Goal: Task Accomplishment & Management: Manage account settings

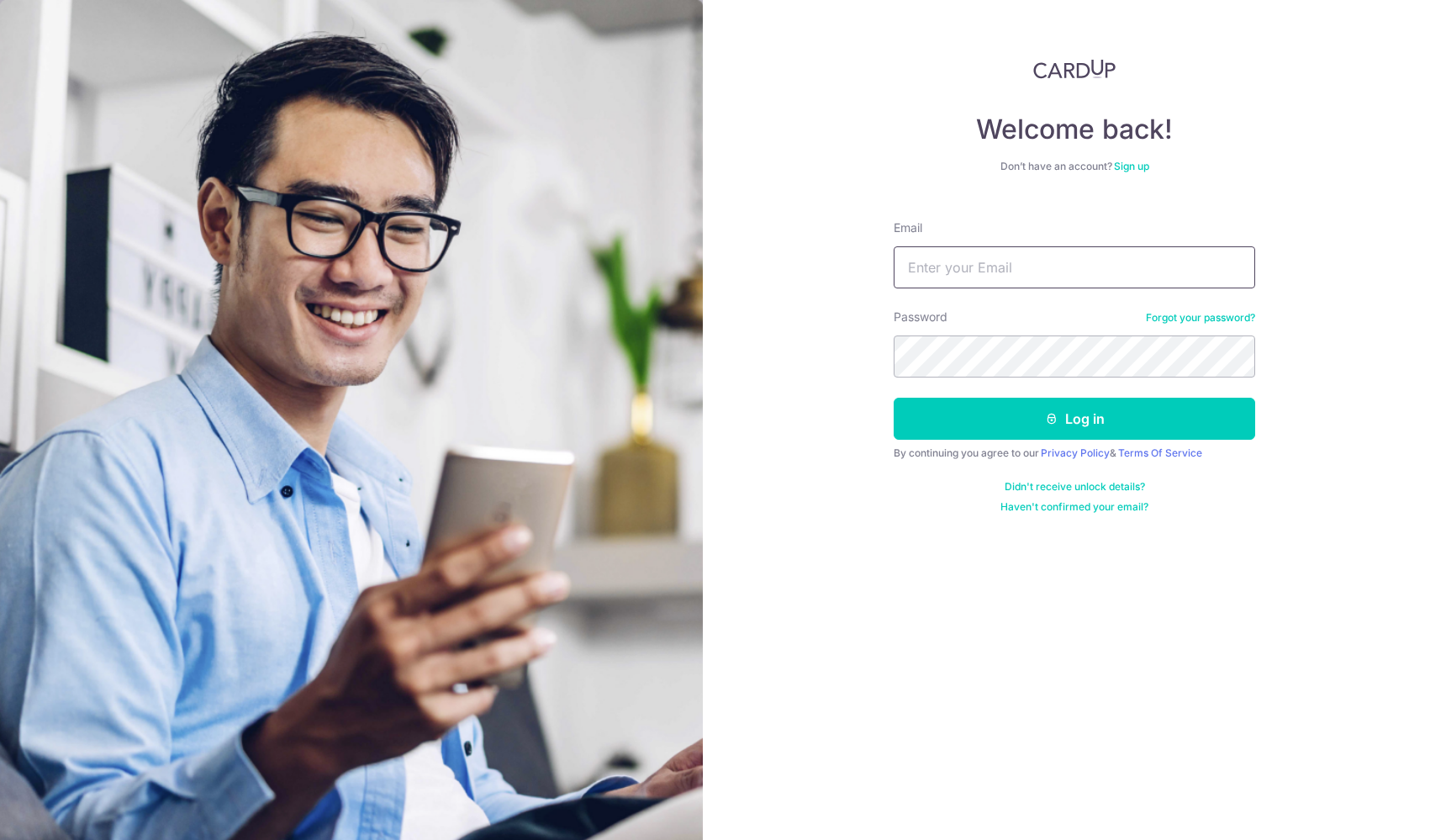
type input "[EMAIL_ADDRESS][DOMAIN_NAME]"
click at [1074, 418] on button "Log in" at bounding box center [1074, 419] width 362 height 42
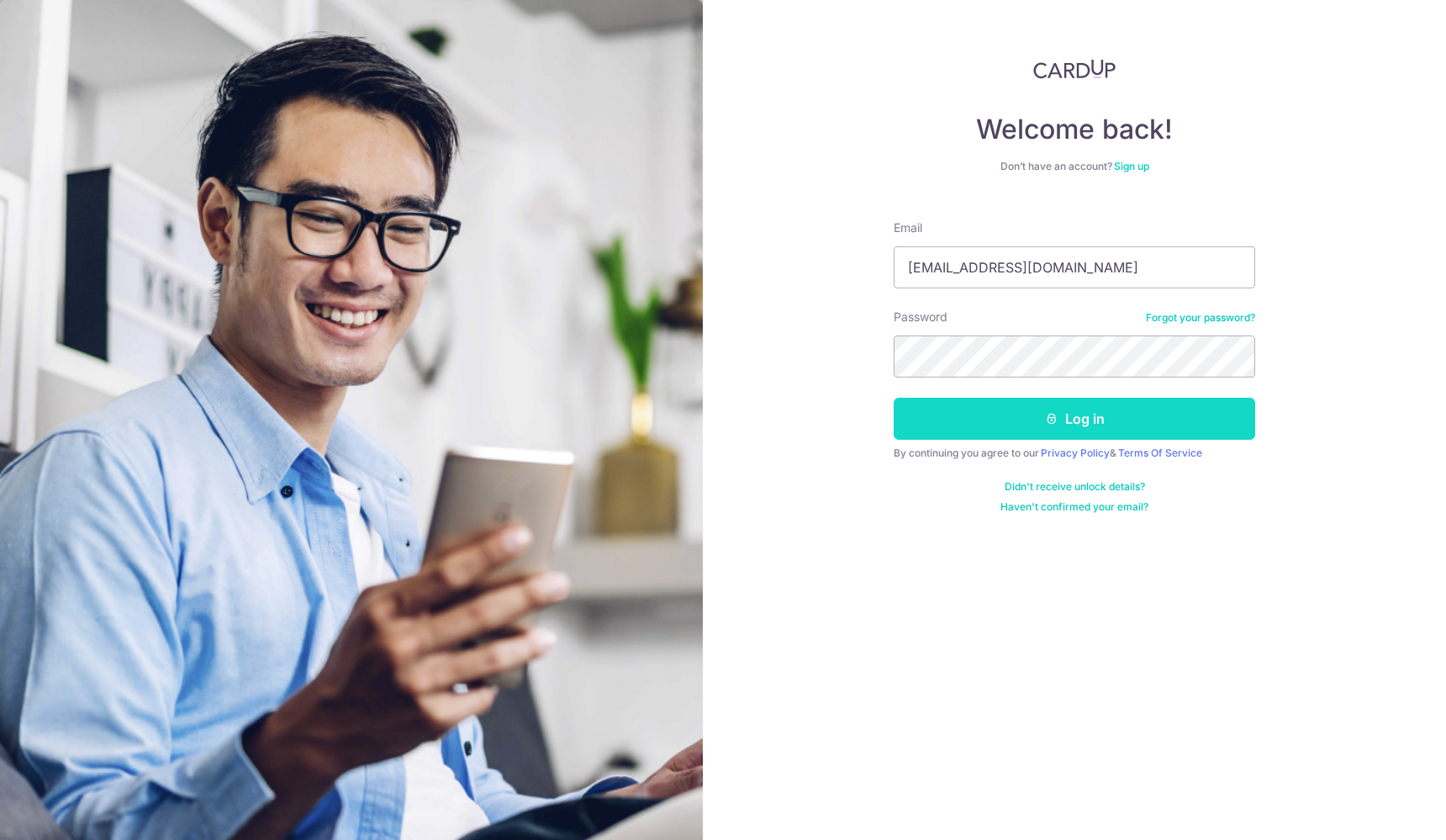
click at [1040, 405] on button "Log in" at bounding box center [1074, 419] width 362 height 42
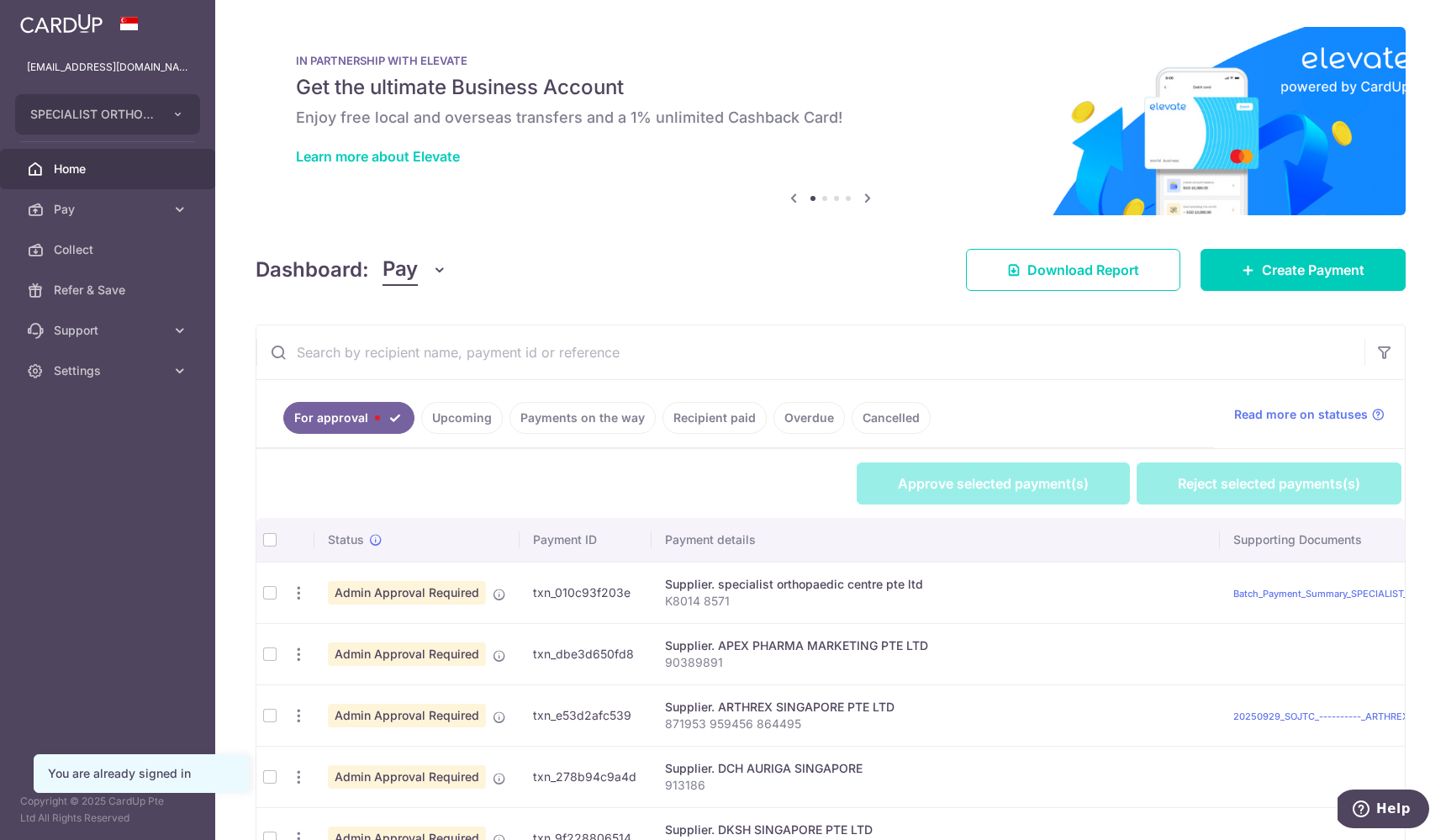
click at [374, 344] on input "text" at bounding box center [810, 351] width 1108 height 53
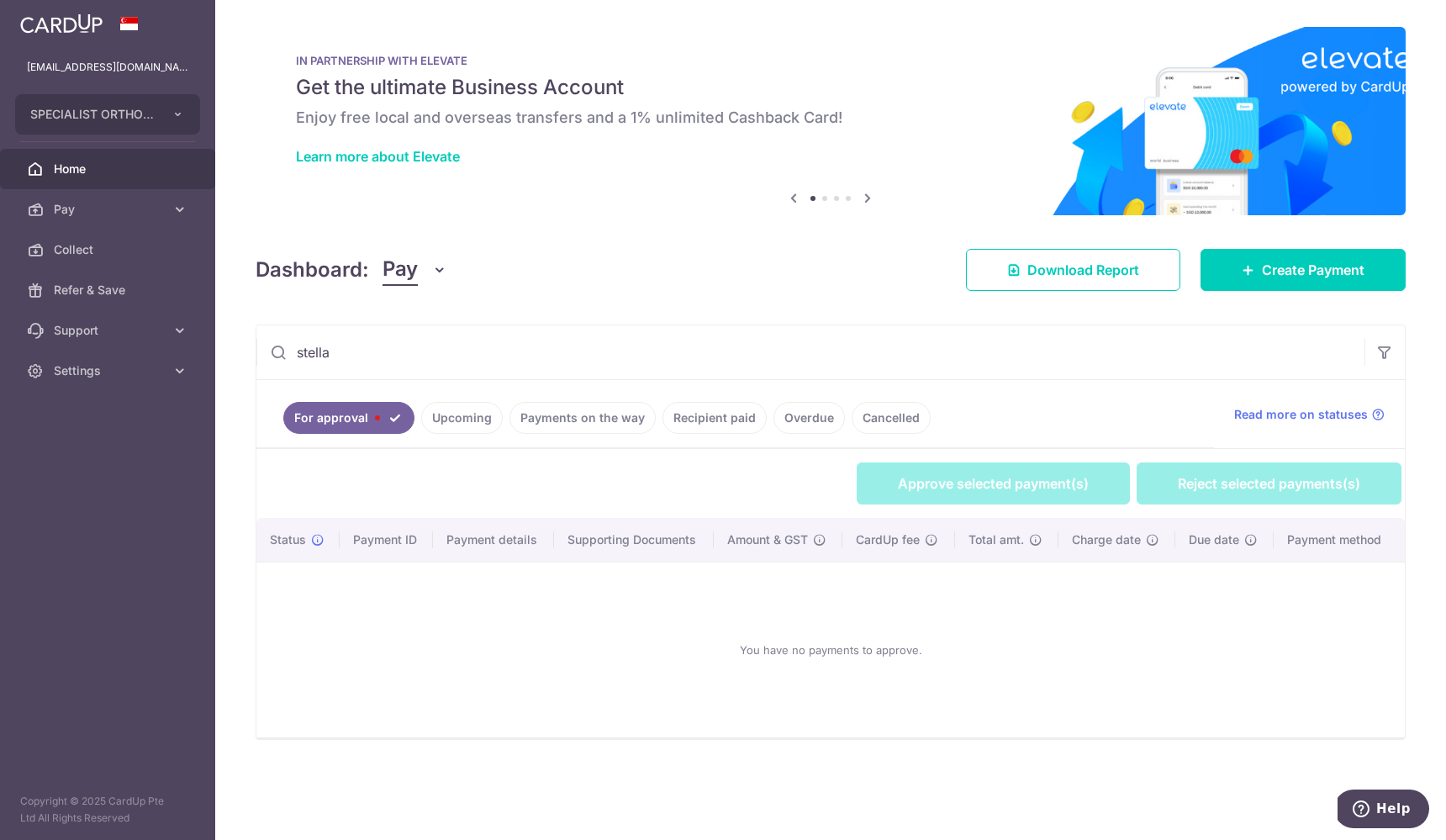
click at [509, 420] on link "Payments on the way" at bounding box center [582, 418] width 146 height 32
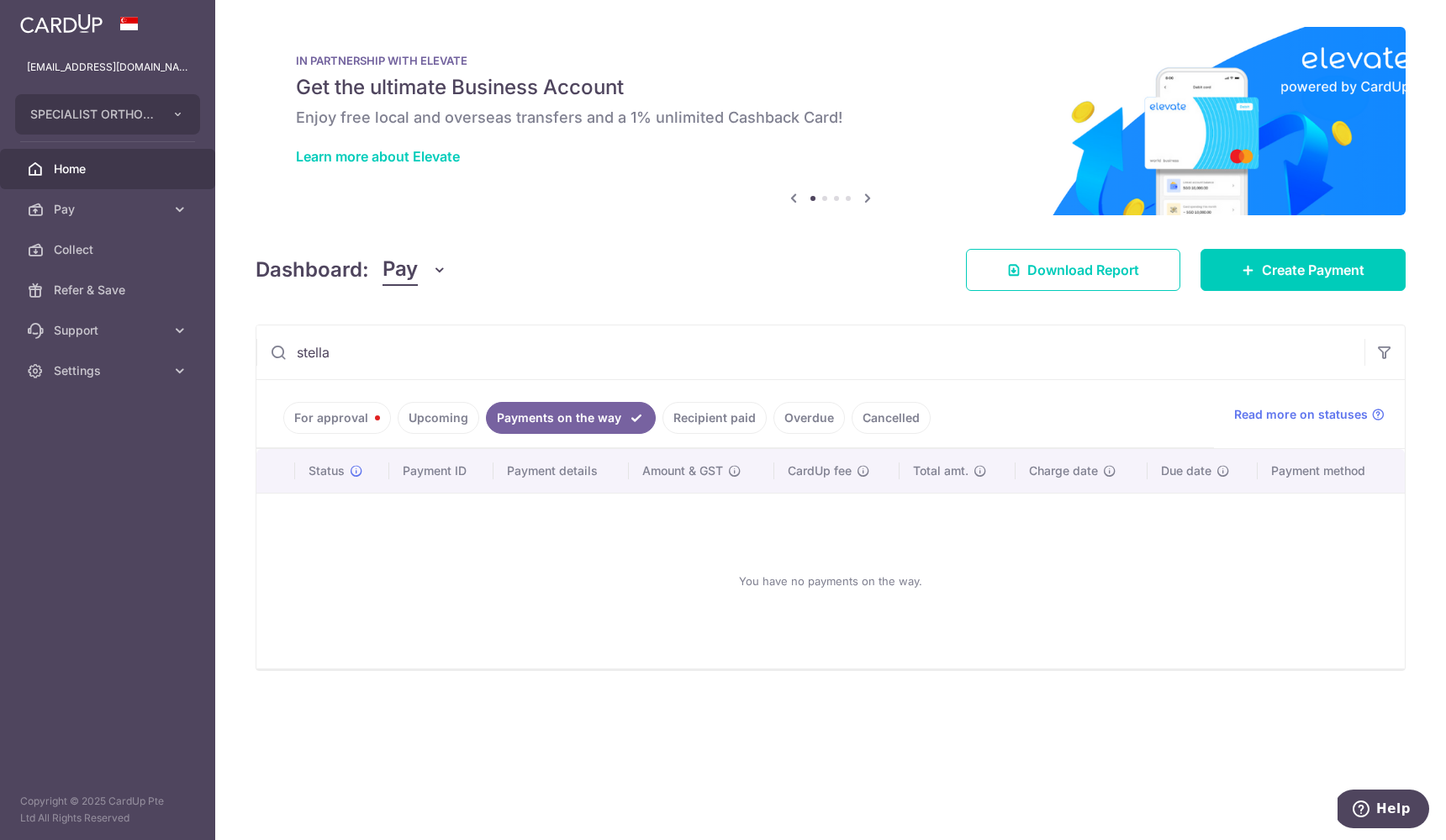
click at [456, 418] on link "Upcoming" at bounding box center [439, 418] width 81 height 32
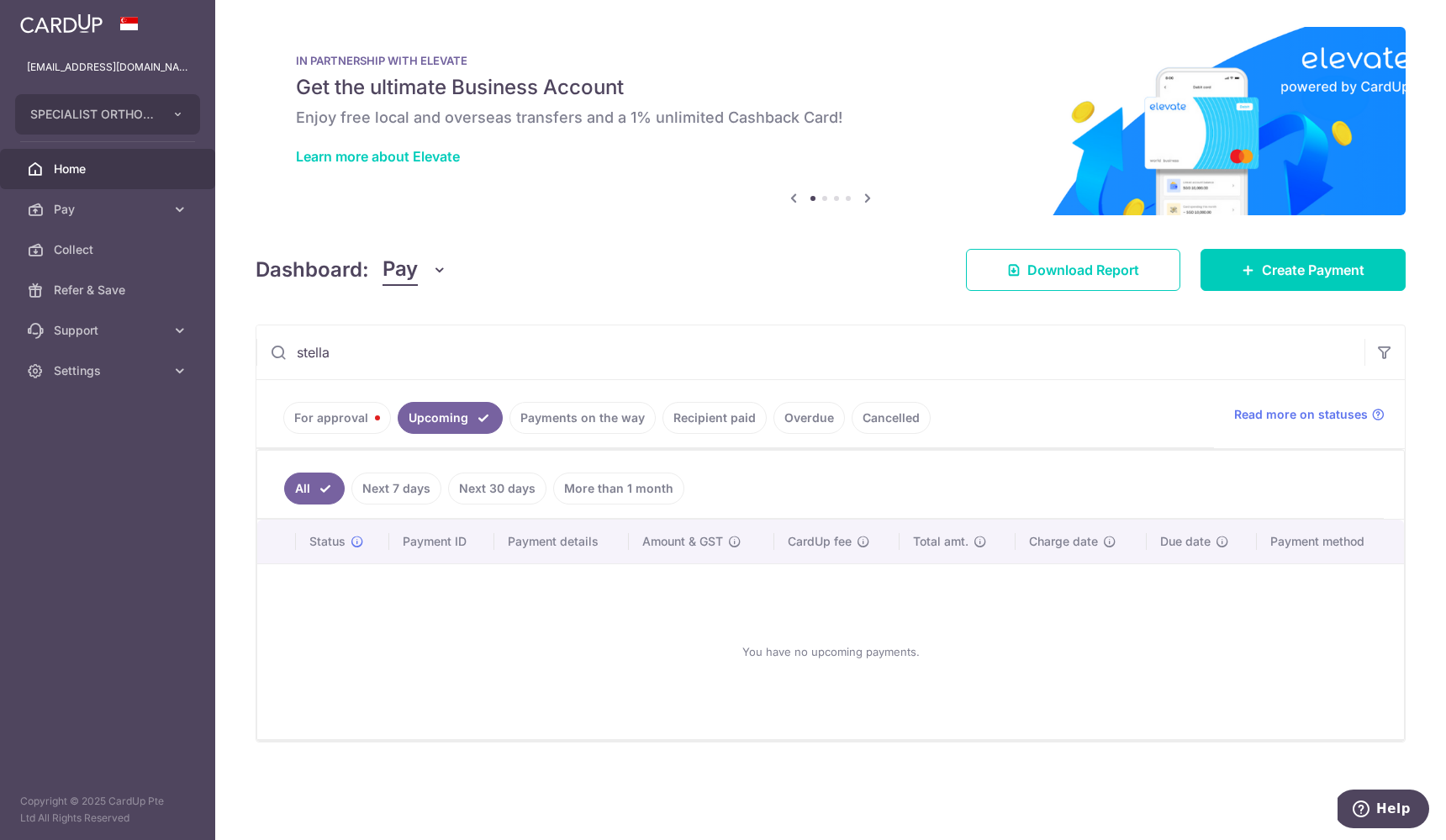
click at [538, 411] on link "Payments on the way" at bounding box center [582, 418] width 146 height 32
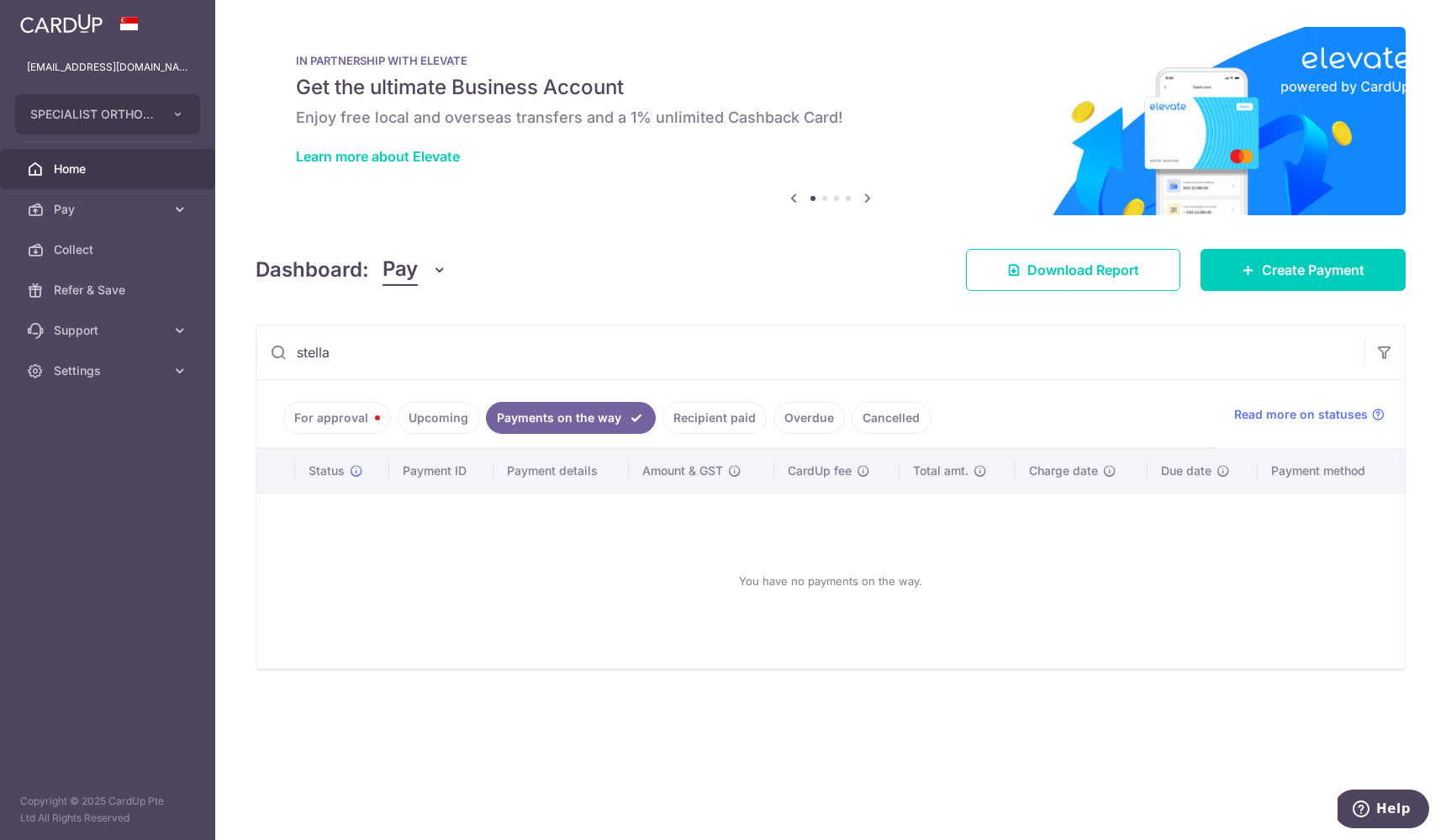
click at [675, 421] on link "Recipient paid" at bounding box center [715, 418] width 104 height 32
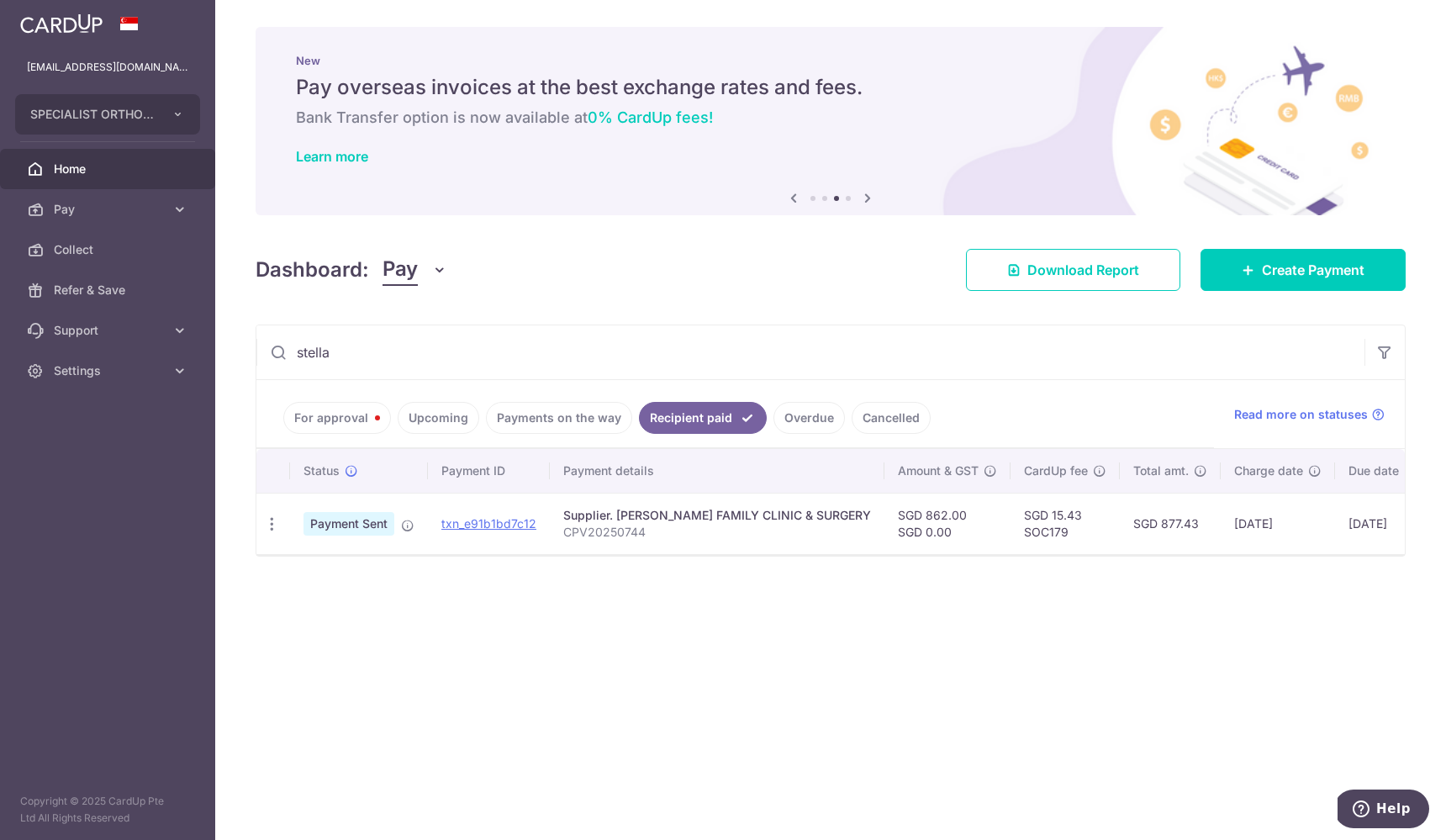
click at [989, 748] on div "× Pause Schedule Pause all future payments in this series Pause just this one p…" at bounding box center [831, 420] width 1230 height 840
click at [341, 352] on input "stella" at bounding box center [810, 351] width 1108 height 53
click at [547, 417] on link "Payments on the way" at bounding box center [559, 418] width 146 height 32
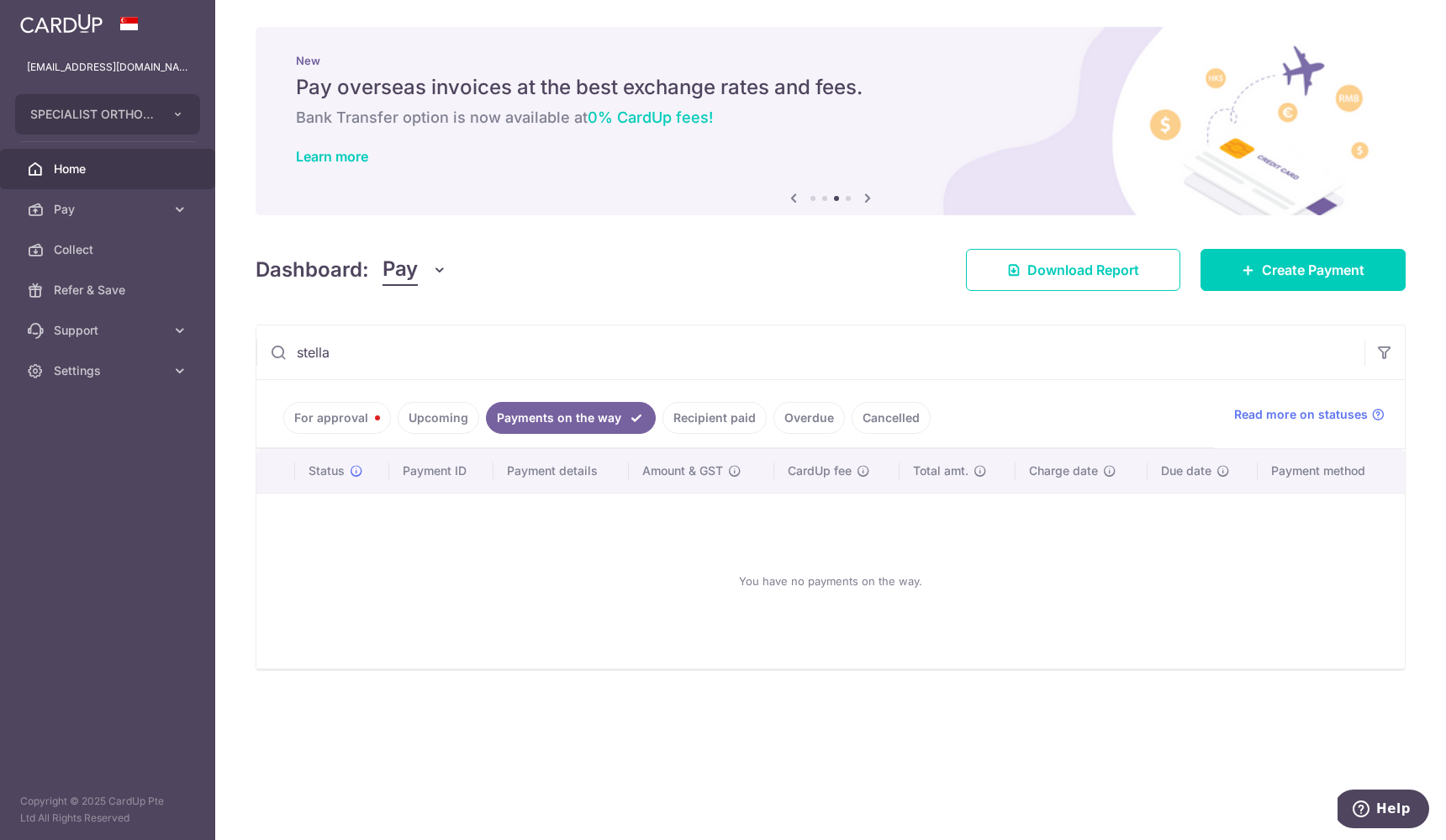
drag, startPoint x: 399, startPoint y: 425, endPoint x: 353, endPoint y: 422, distance: 46.1
click at [399, 425] on link "Upcoming" at bounding box center [439, 418] width 81 height 32
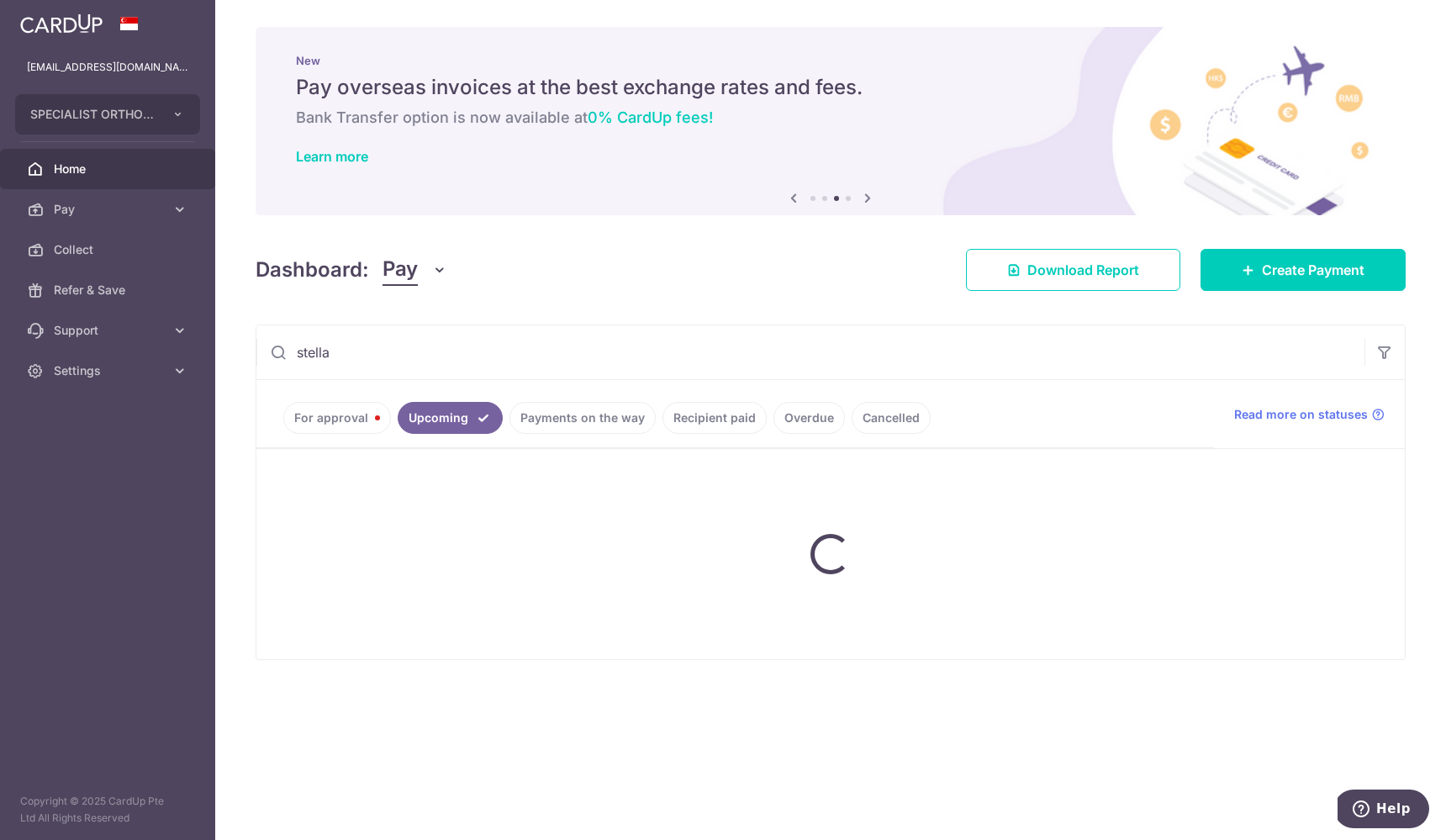
click at [330, 419] on link "For approval" at bounding box center [337, 418] width 108 height 32
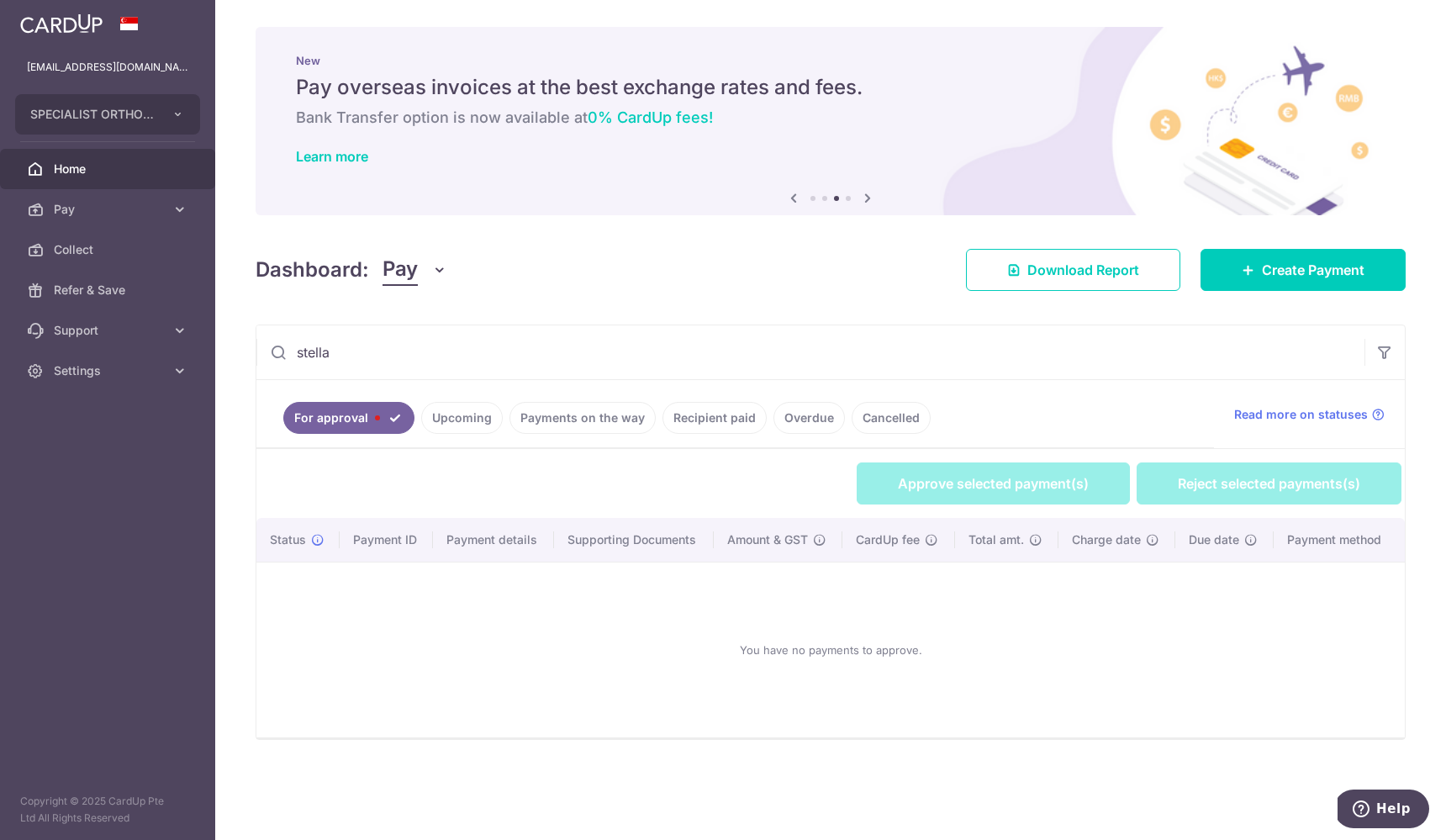
click at [380, 345] on input "stella" at bounding box center [810, 351] width 1108 height 53
drag, startPoint x: 453, startPoint y: 435, endPoint x: 457, endPoint y: 423, distance: 12.6
click at [453, 435] on ul "For approval Upcoming Payments on the way Recipient paid Overdue Cancelled" at bounding box center [735, 414] width 957 height 68
click at [457, 417] on link "Upcoming" at bounding box center [462, 418] width 81 height 32
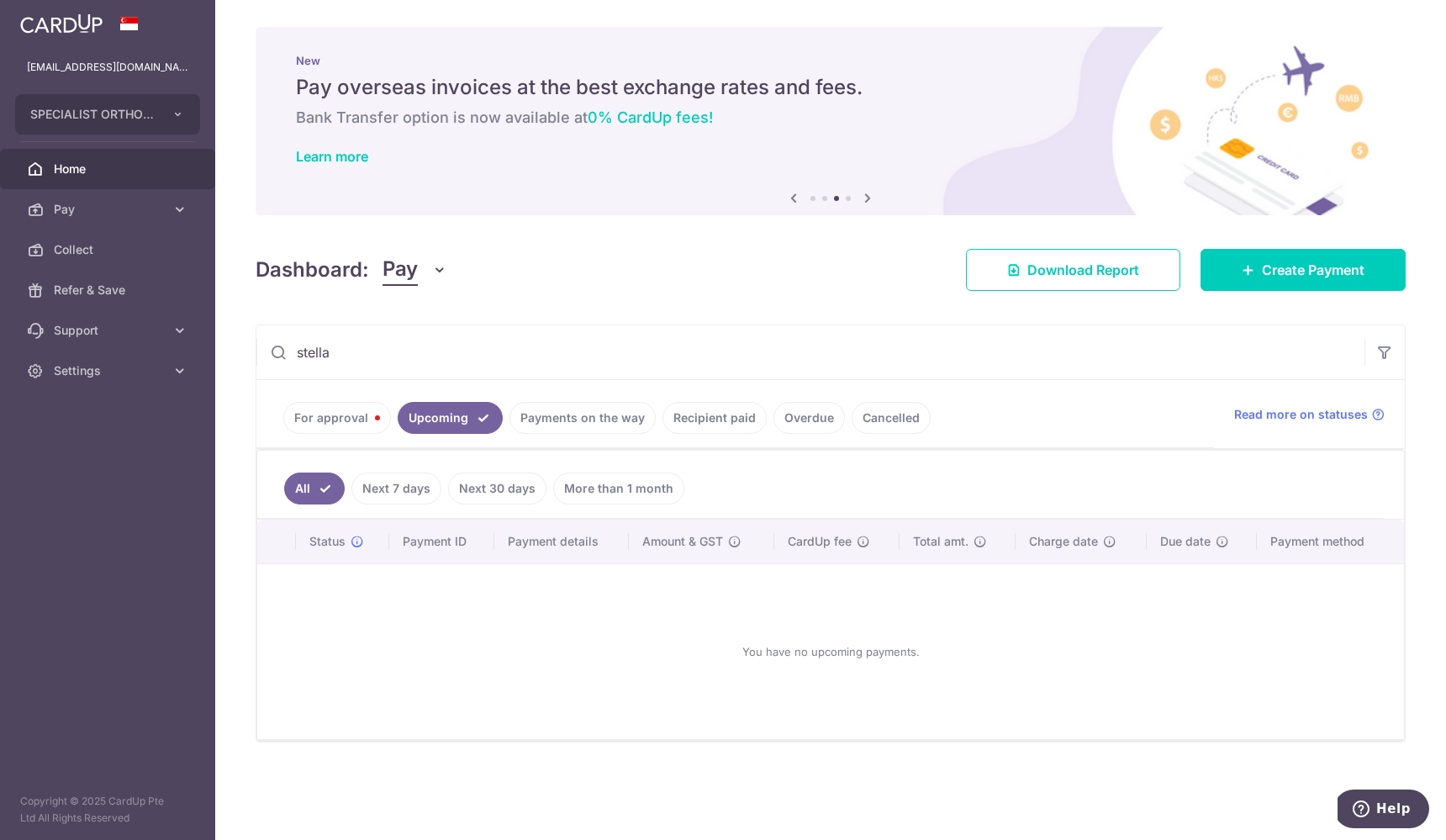
click at [373, 358] on input "stella" at bounding box center [810, 351] width 1108 height 53
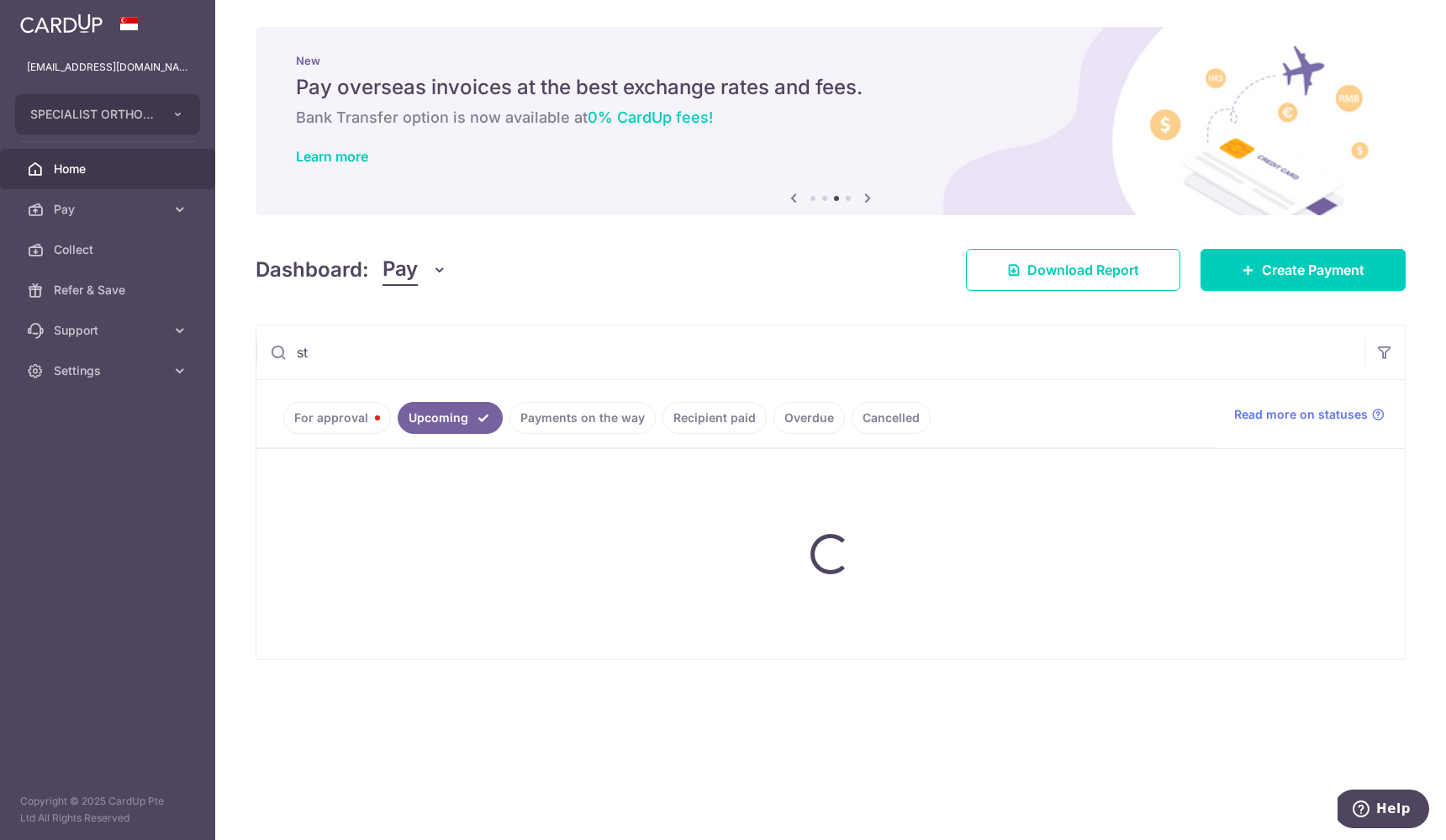
type input "s"
type input "stell"
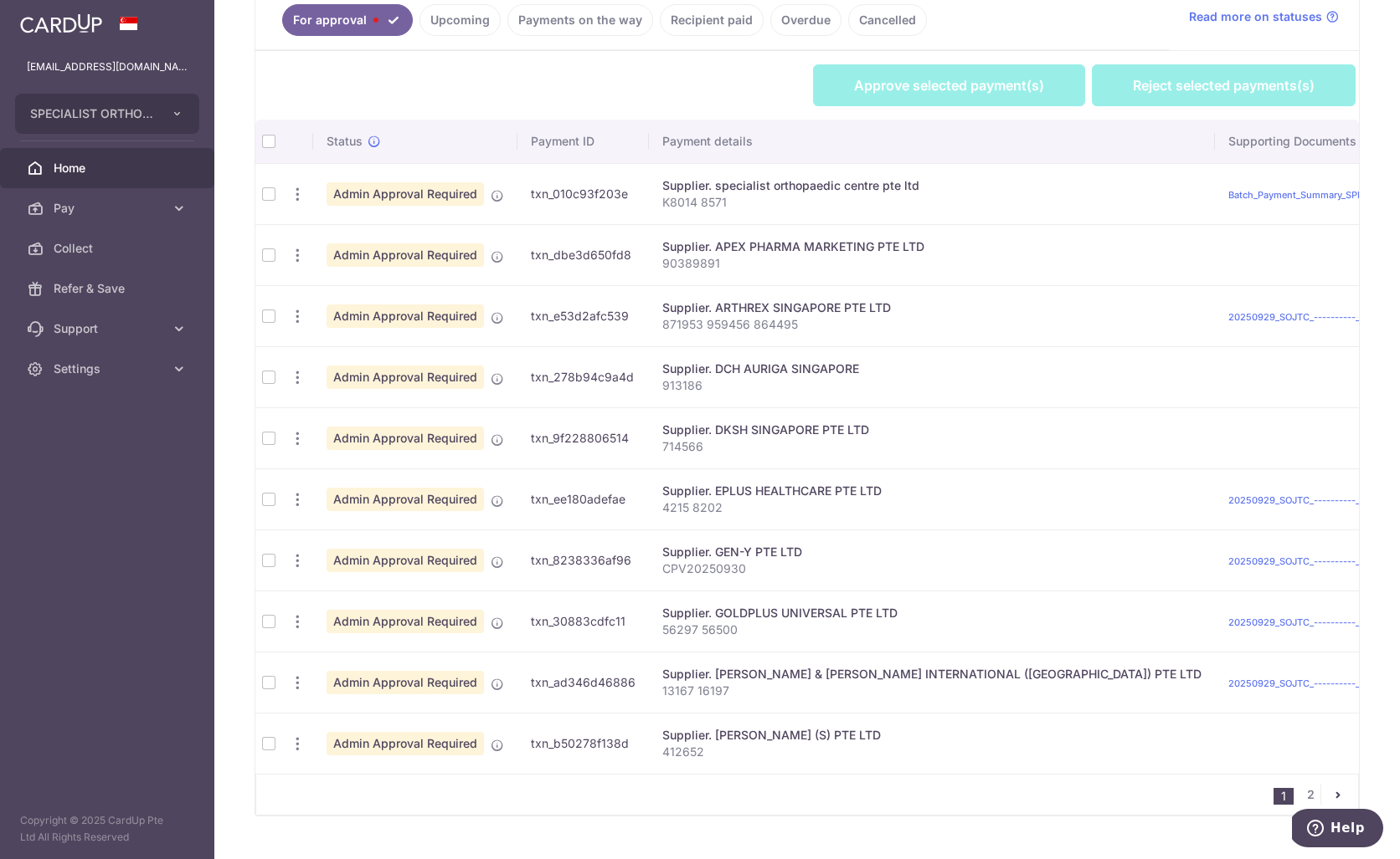
click at [274, 563] on td at bounding box center [269, 560] width 27 height 61
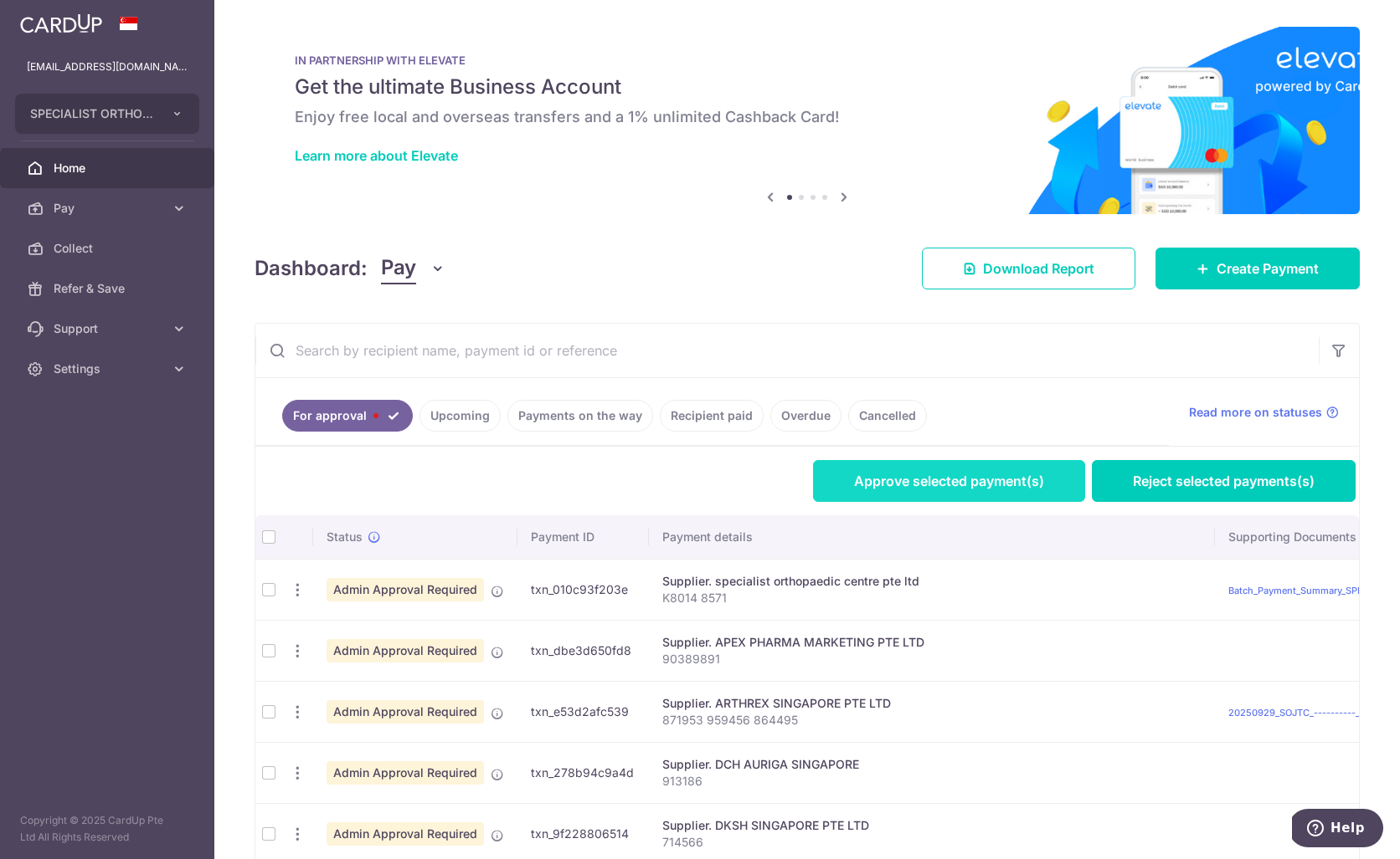
click at [907, 476] on link "Approve selected payment(s)" at bounding box center [949, 481] width 272 height 42
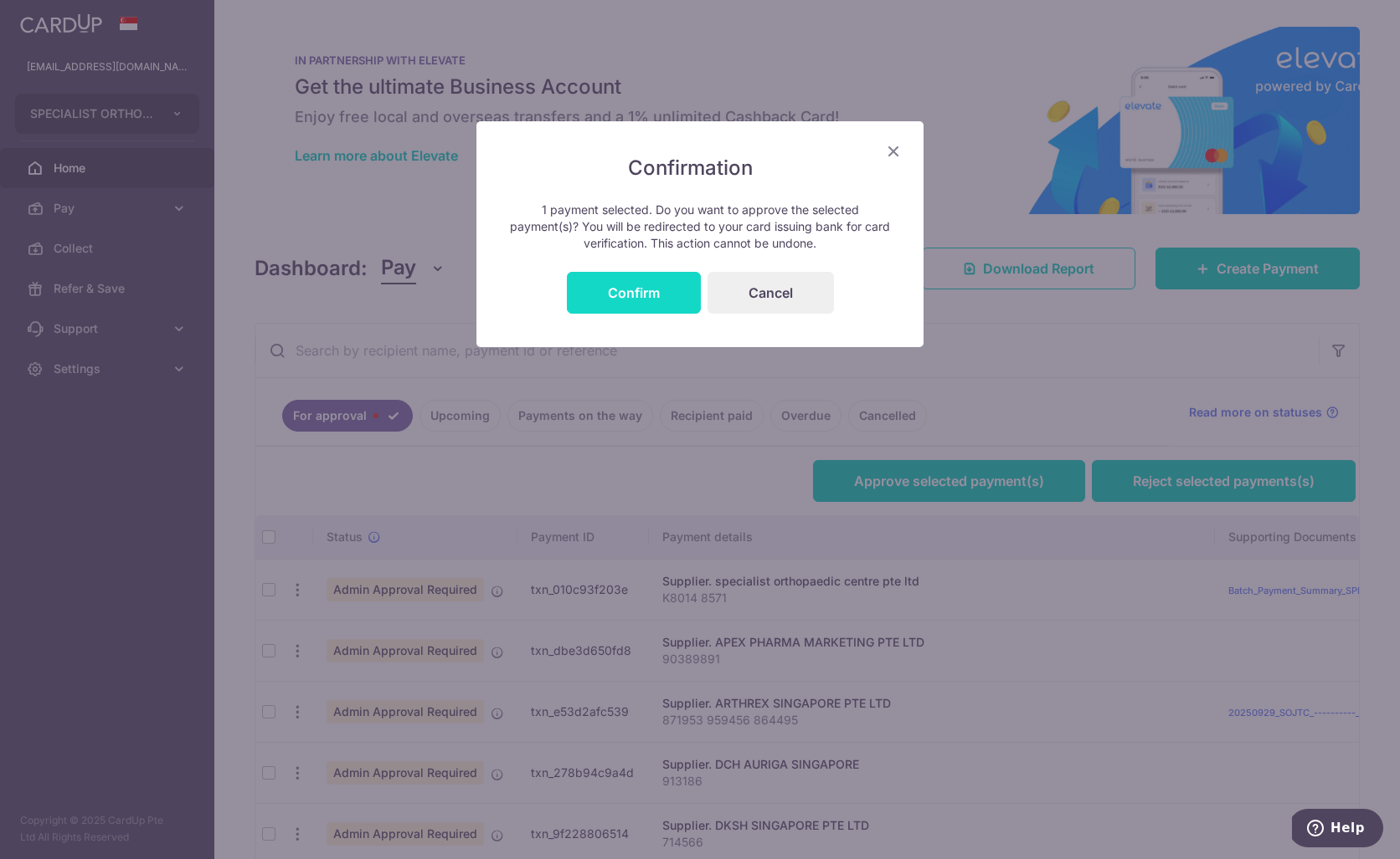
click at [607, 288] on button "Confirm" at bounding box center [634, 293] width 134 height 42
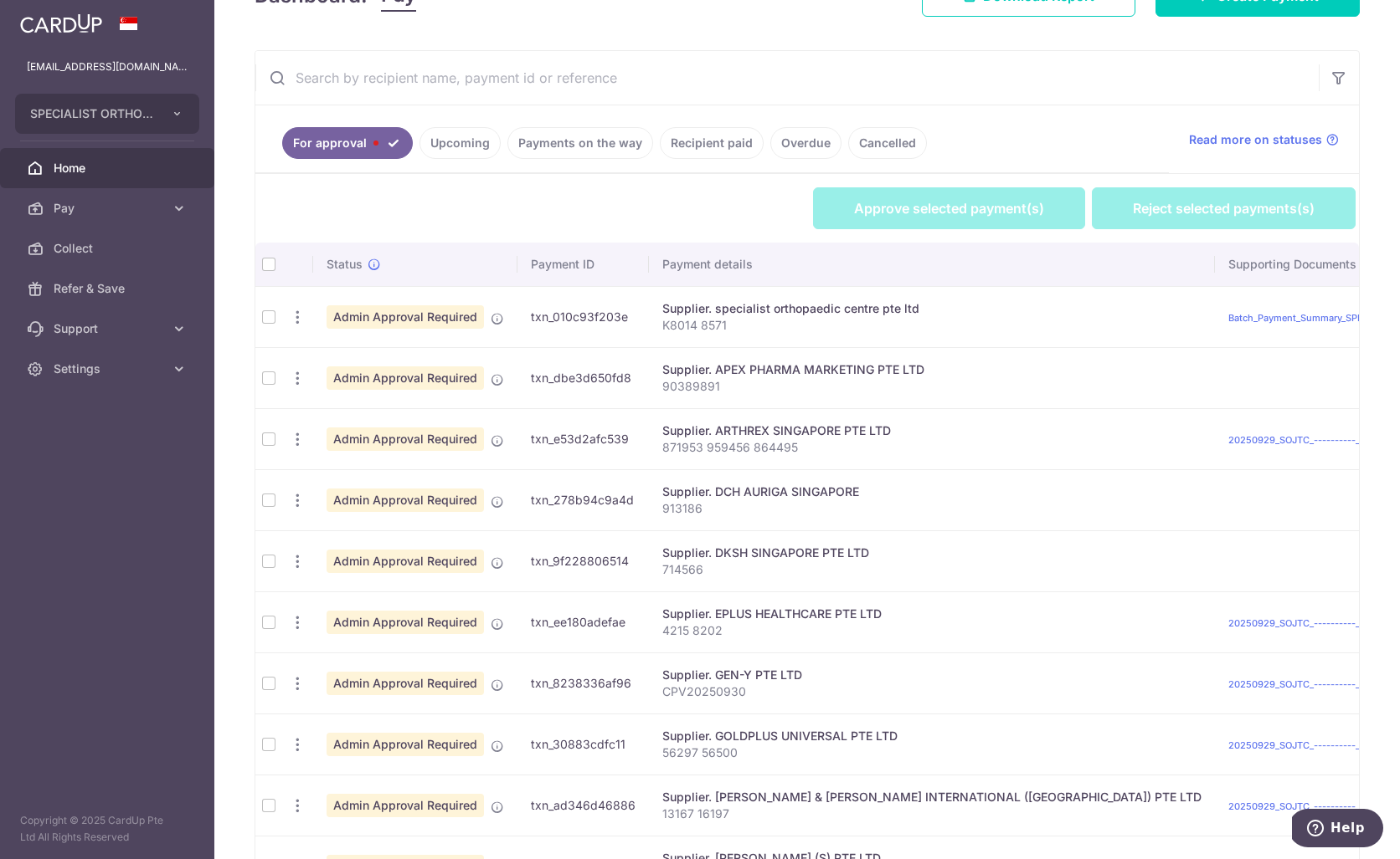
scroll to position [325, 0]
click at [263, 683] on td at bounding box center [269, 682] width 27 height 61
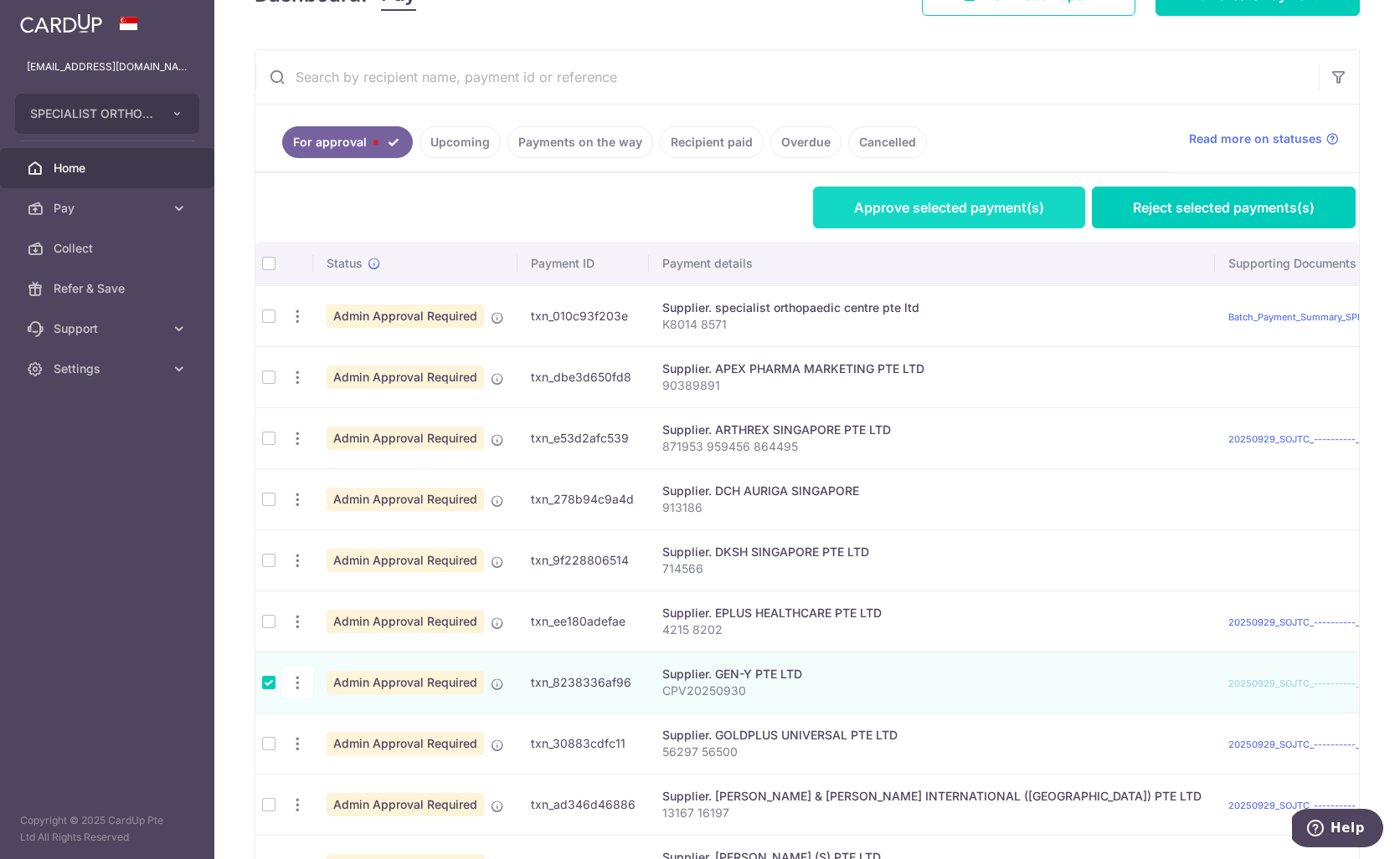
click at [948, 198] on link "Approve selected payment(s)" at bounding box center [949, 208] width 272 height 42
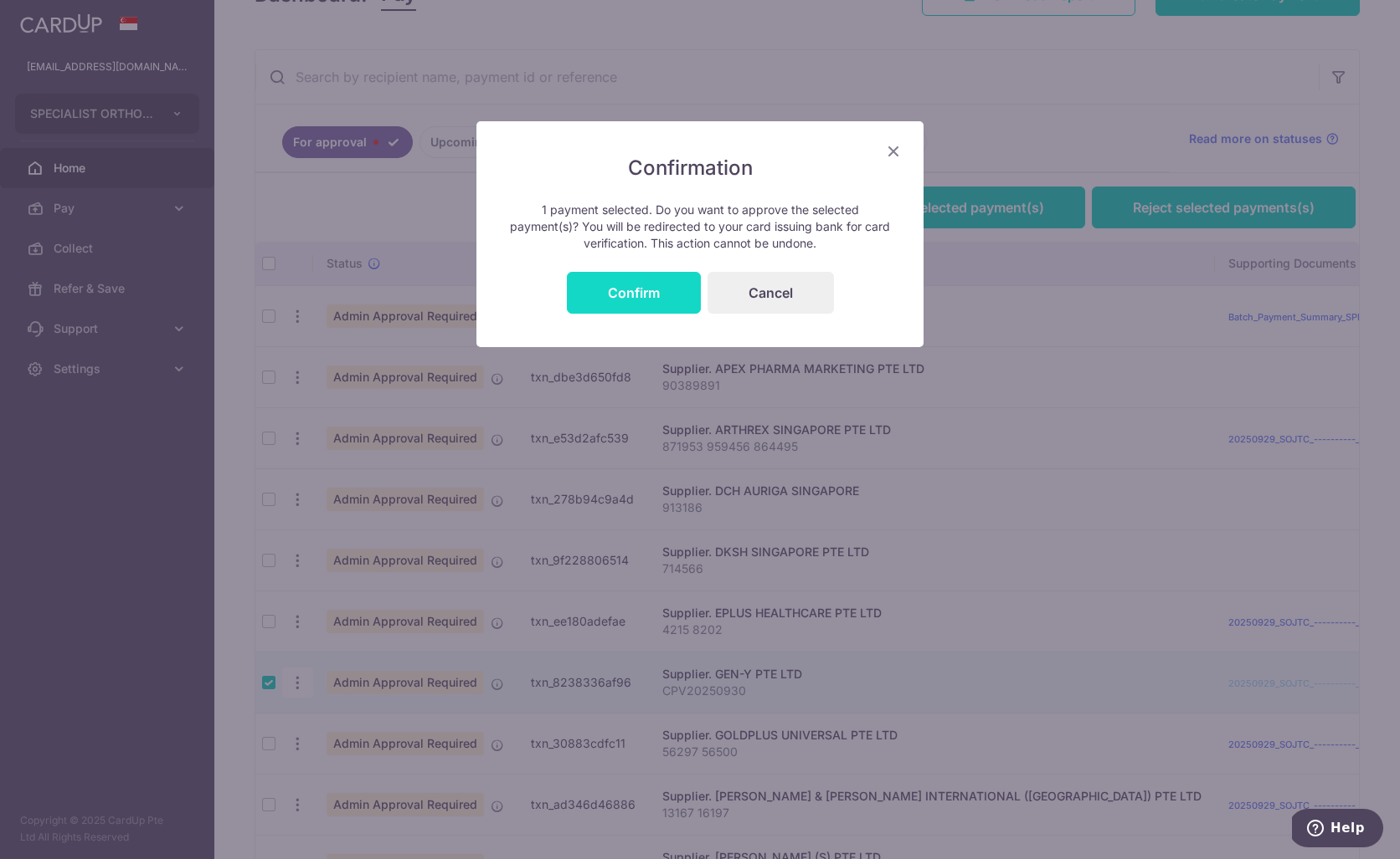
click at [640, 289] on button "Confirm" at bounding box center [634, 293] width 134 height 42
